Goal: Information Seeking & Learning: Learn about a topic

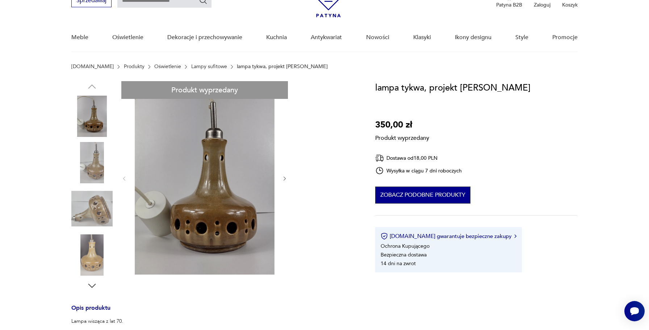
click at [391, 198] on button "Zobacz podobne produkty" at bounding box center [422, 194] width 95 height 17
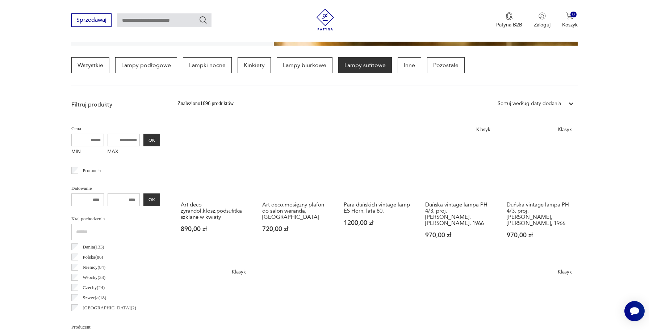
scroll to position [184, 0]
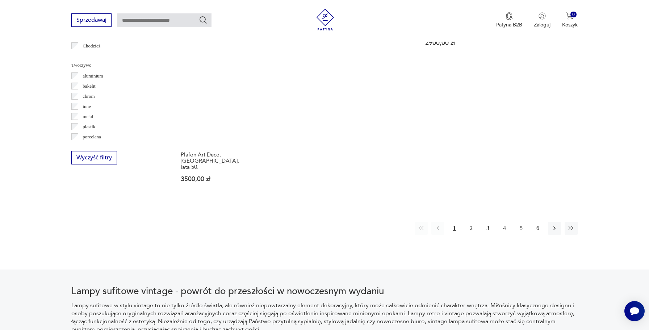
scroll to position [665, 0]
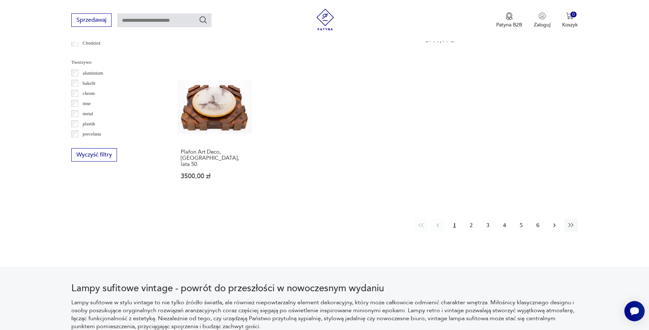
click at [552, 222] on icon "button" at bounding box center [554, 225] width 7 height 7
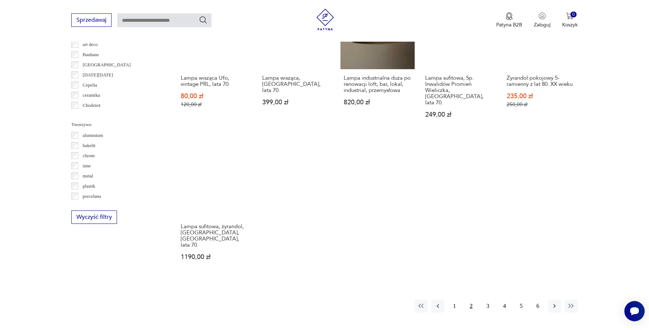
scroll to position [606, 0]
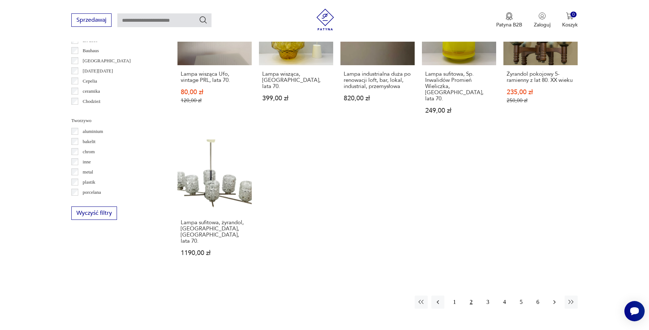
click at [554, 298] on icon "button" at bounding box center [554, 301] width 7 height 7
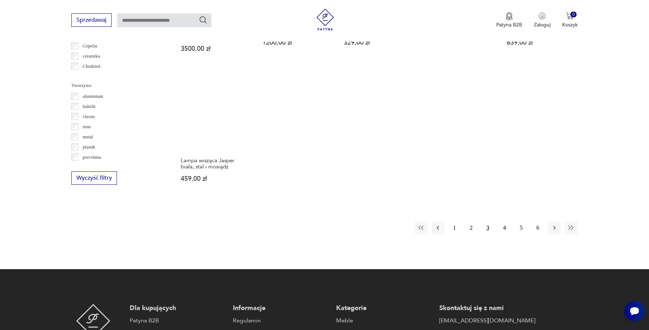
scroll to position [696, 0]
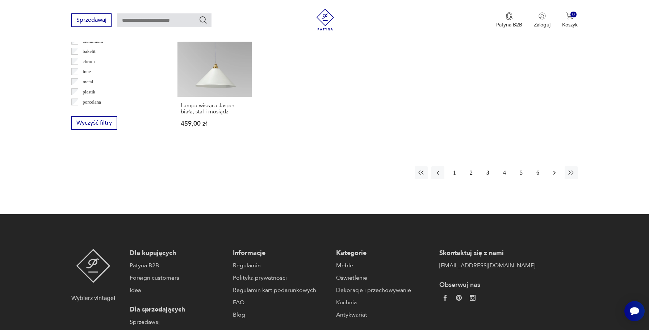
click at [550, 166] on button "button" at bounding box center [554, 172] width 13 height 13
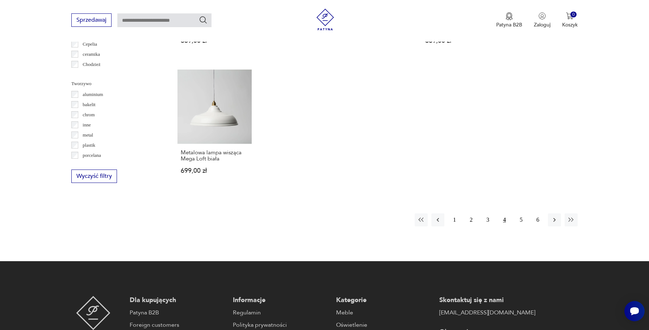
scroll to position [650, 0]
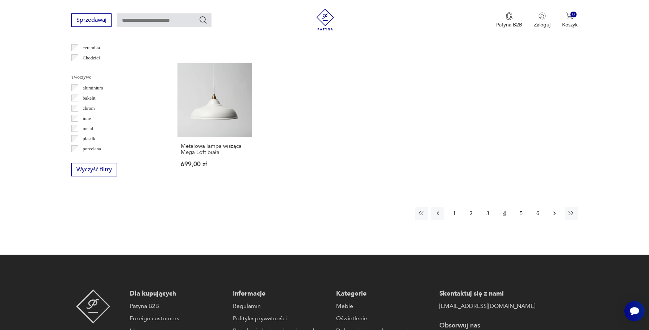
click at [551, 210] on icon "button" at bounding box center [554, 213] width 7 height 7
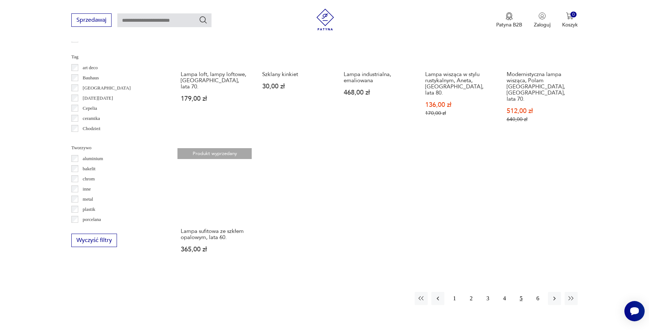
scroll to position [584, 0]
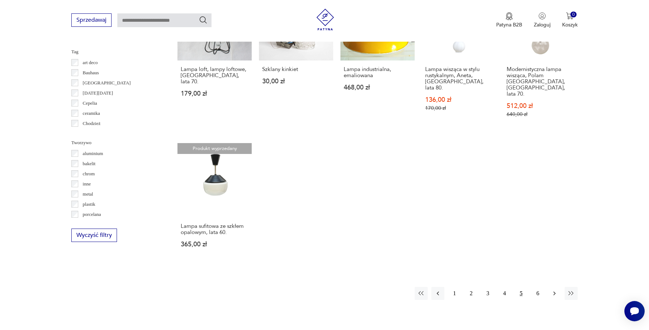
click at [552, 290] on icon "button" at bounding box center [554, 293] width 7 height 7
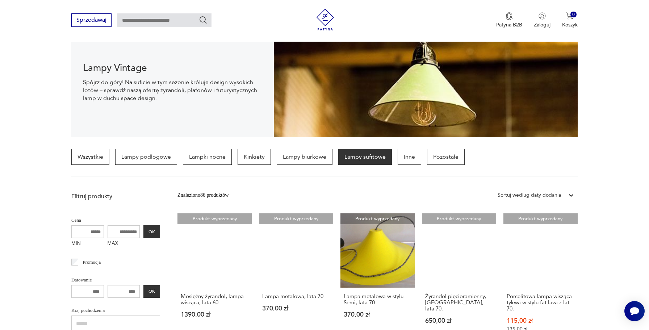
scroll to position [73, 0]
